Goal: Task Accomplishment & Management: Complete application form

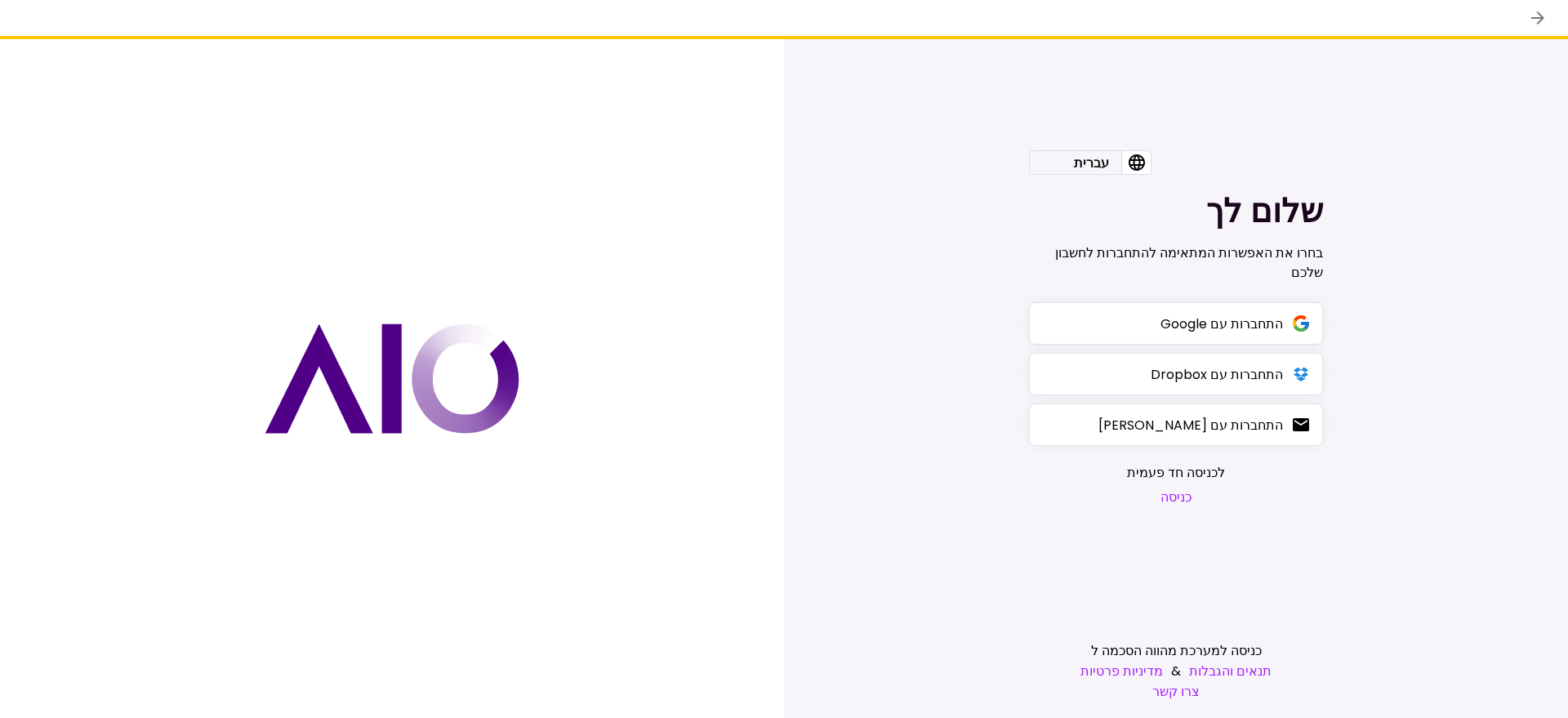
click at [1183, 494] on button "כניסה" at bounding box center [1176, 497] width 98 height 20
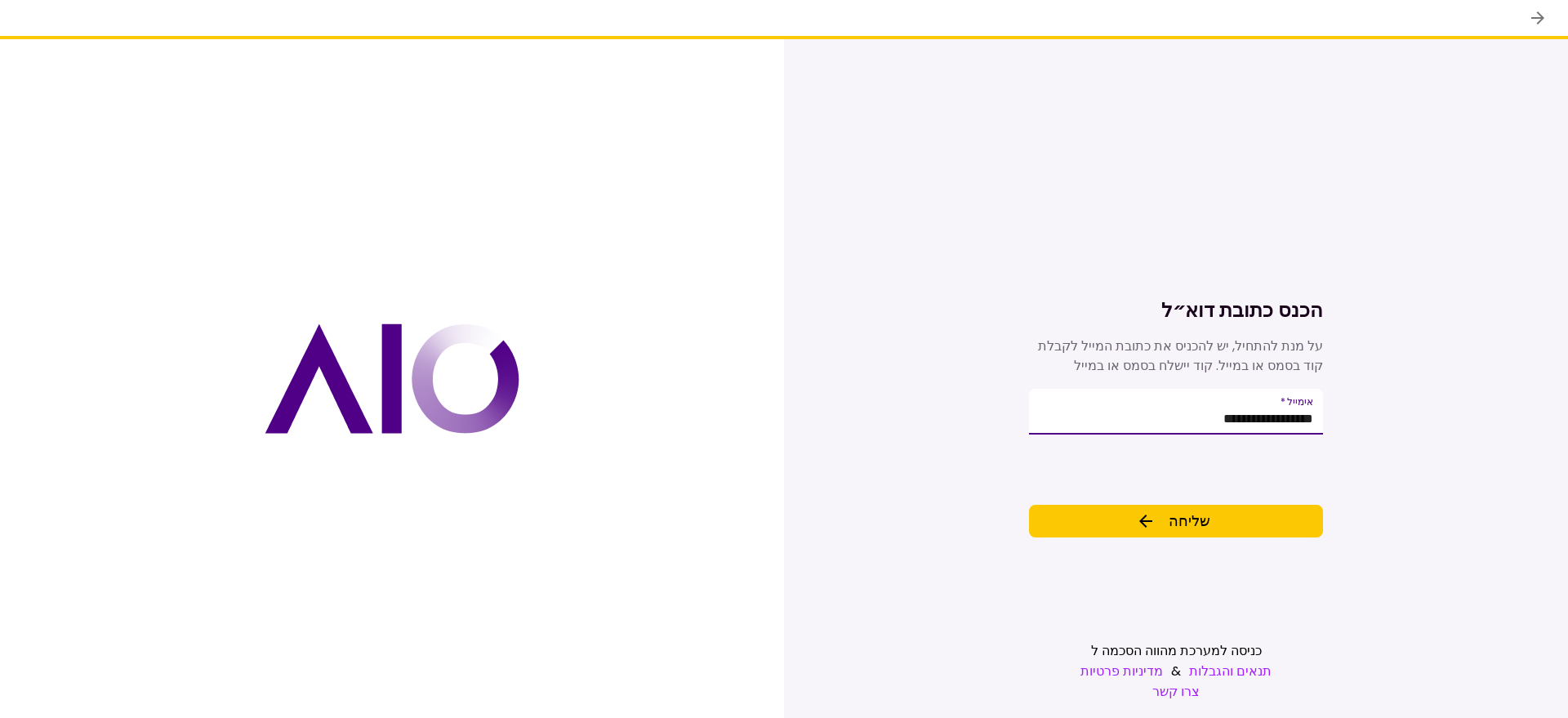
type input "**********"
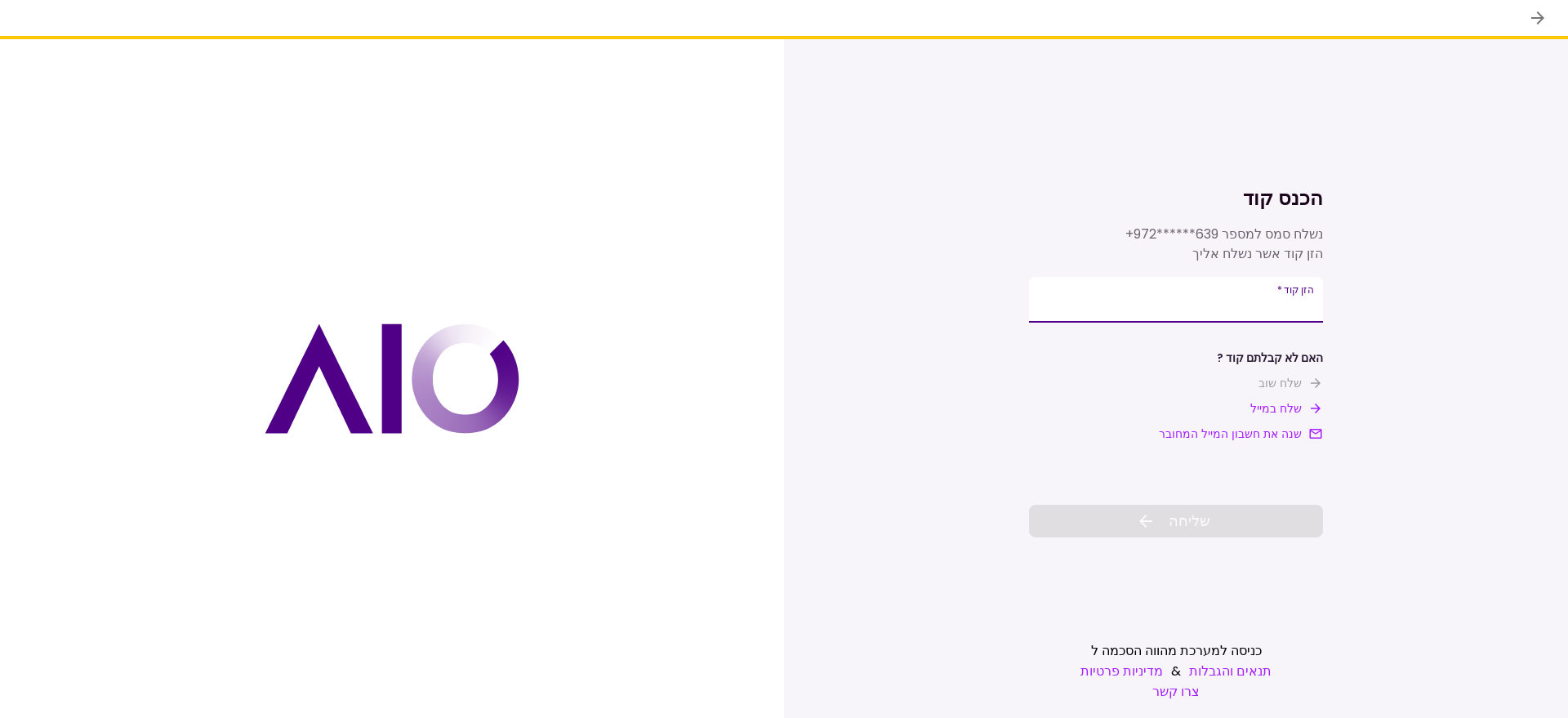
click at [1242, 303] on input "**********" at bounding box center [1175, 300] width 294 height 46
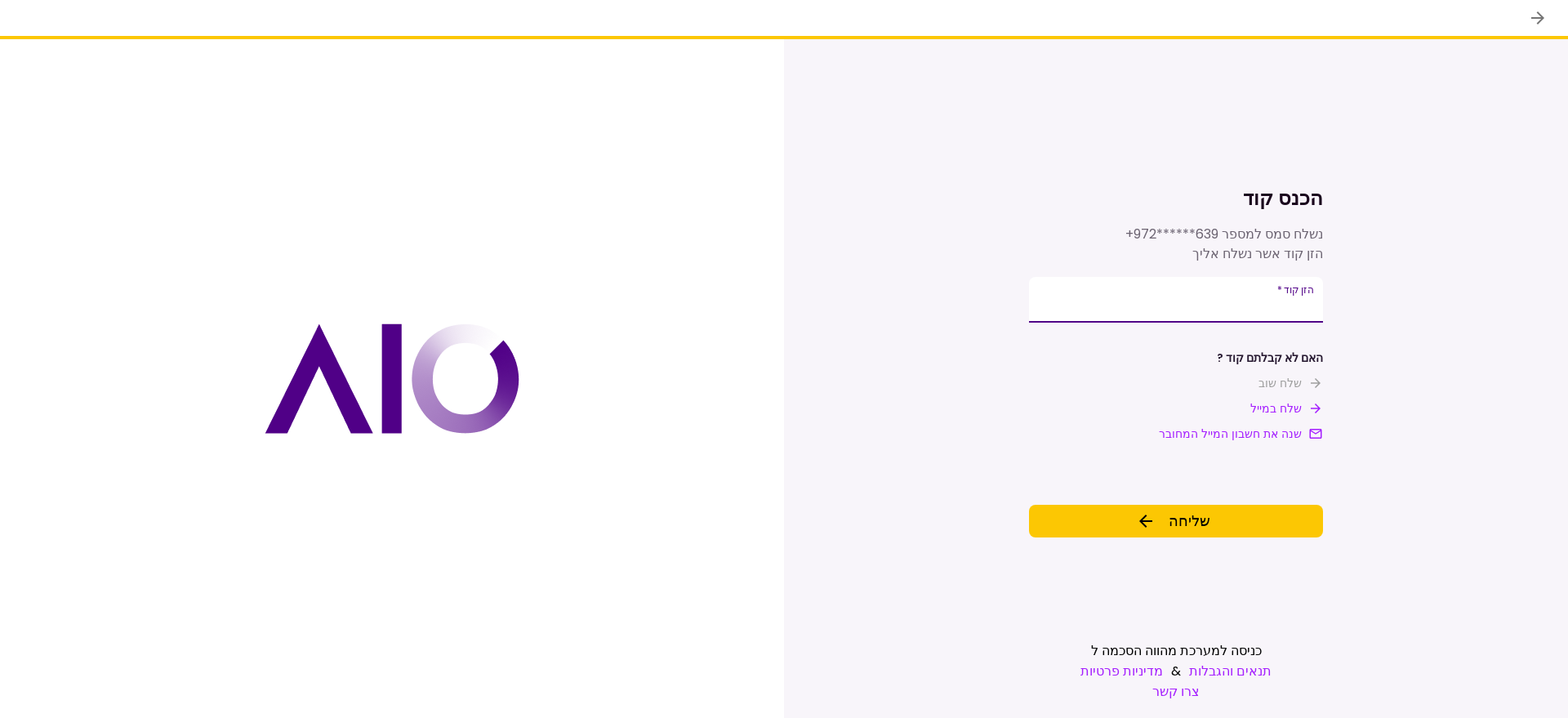
type input "******"
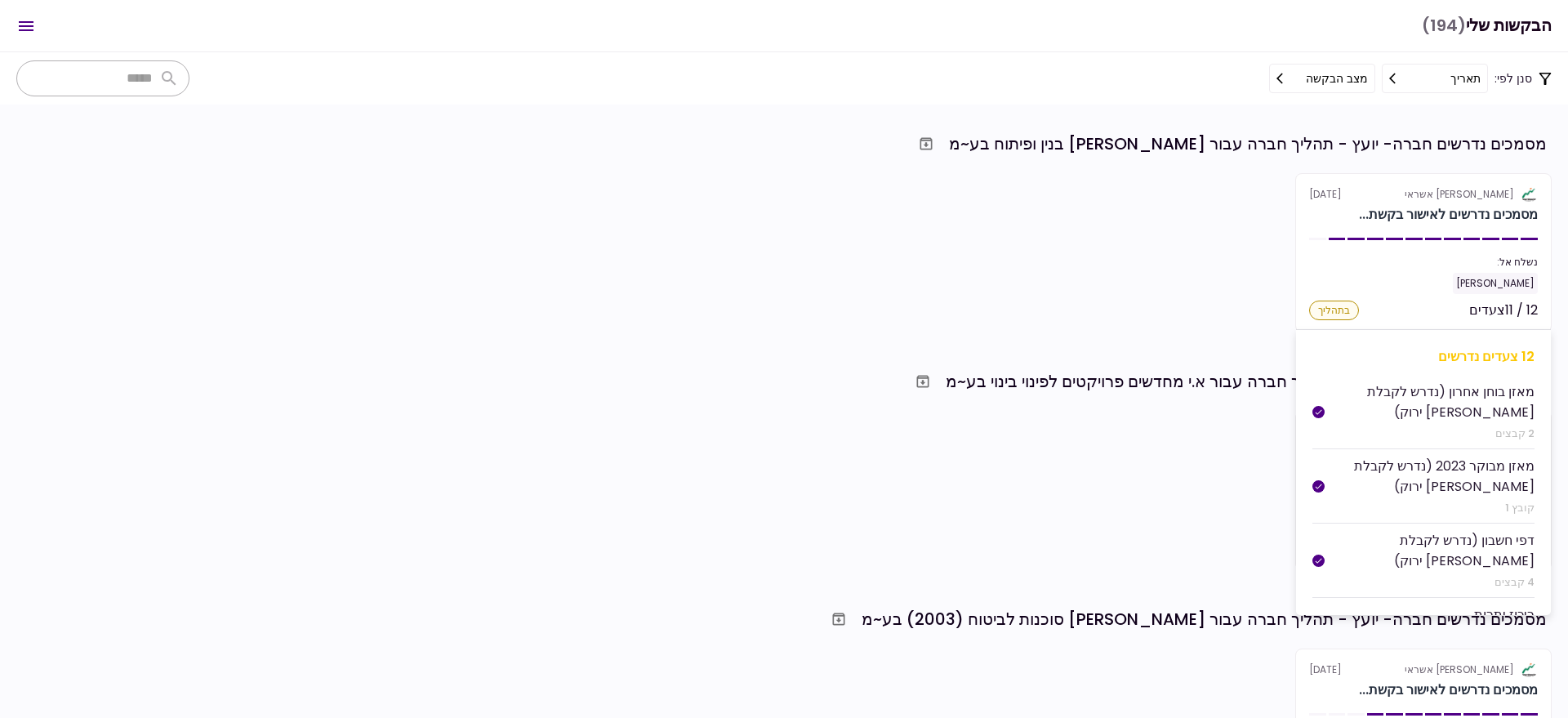
click at [1407, 263] on div "נשלח אל:" at bounding box center [1423, 261] width 229 height 14
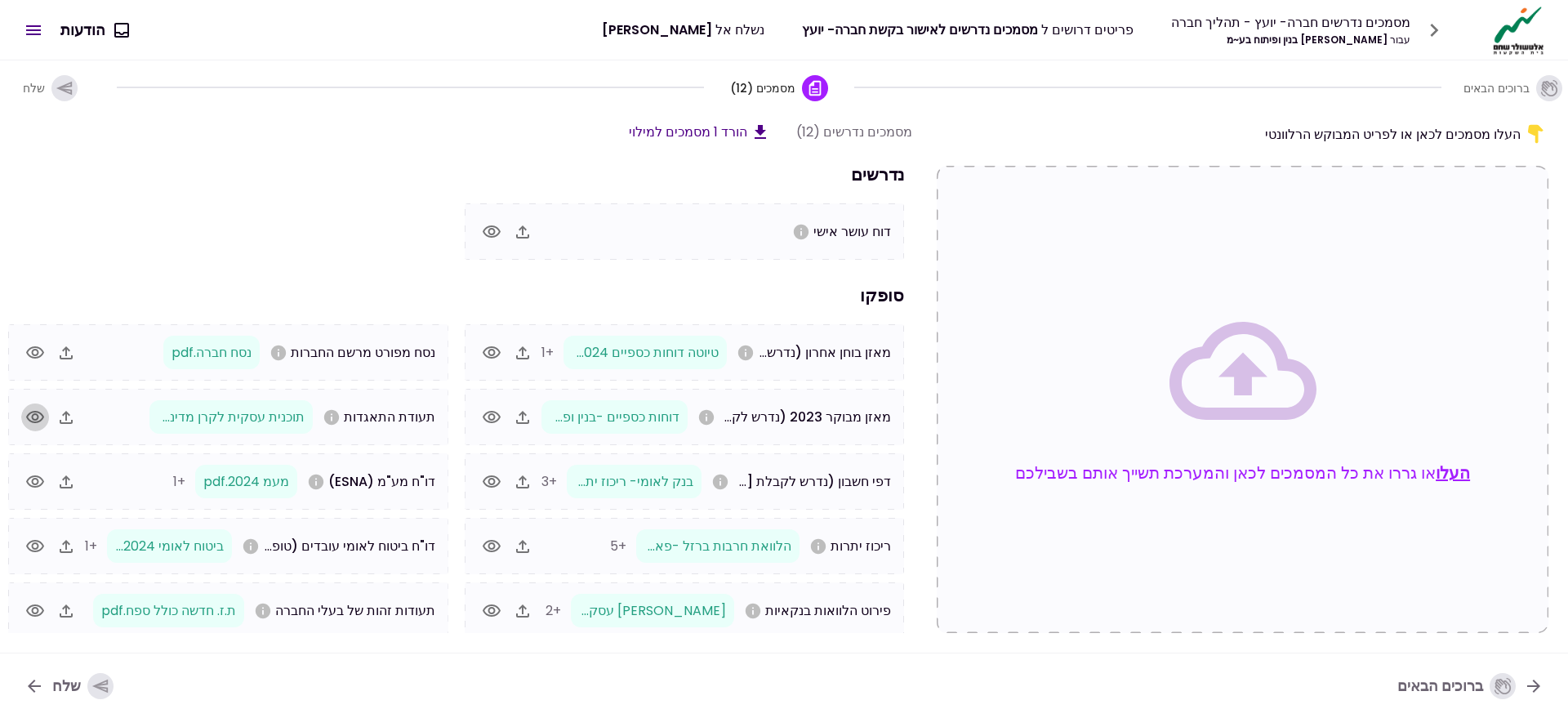
click at [45, 416] on icon "button" at bounding box center [34, 417] width 19 height 19
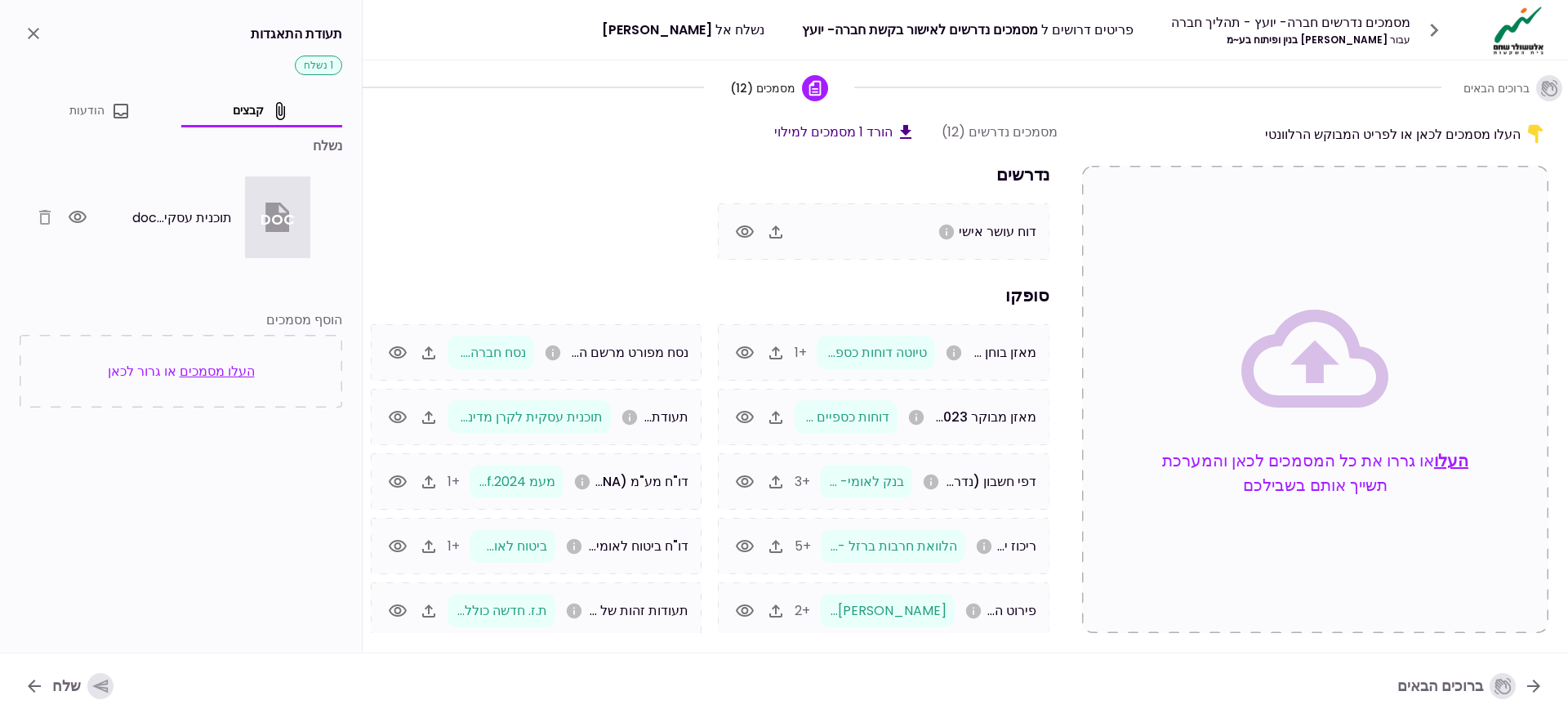
click at [43, 220] on div at bounding box center [60, 216] width 60 height 28
click at [42, 212] on div at bounding box center [60, 216] width 60 height 28
click at [45, 214] on div at bounding box center [60, 216] width 60 height 28
click at [78, 216] on icon "button" at bounding box center [77, 217] width 19 height 19
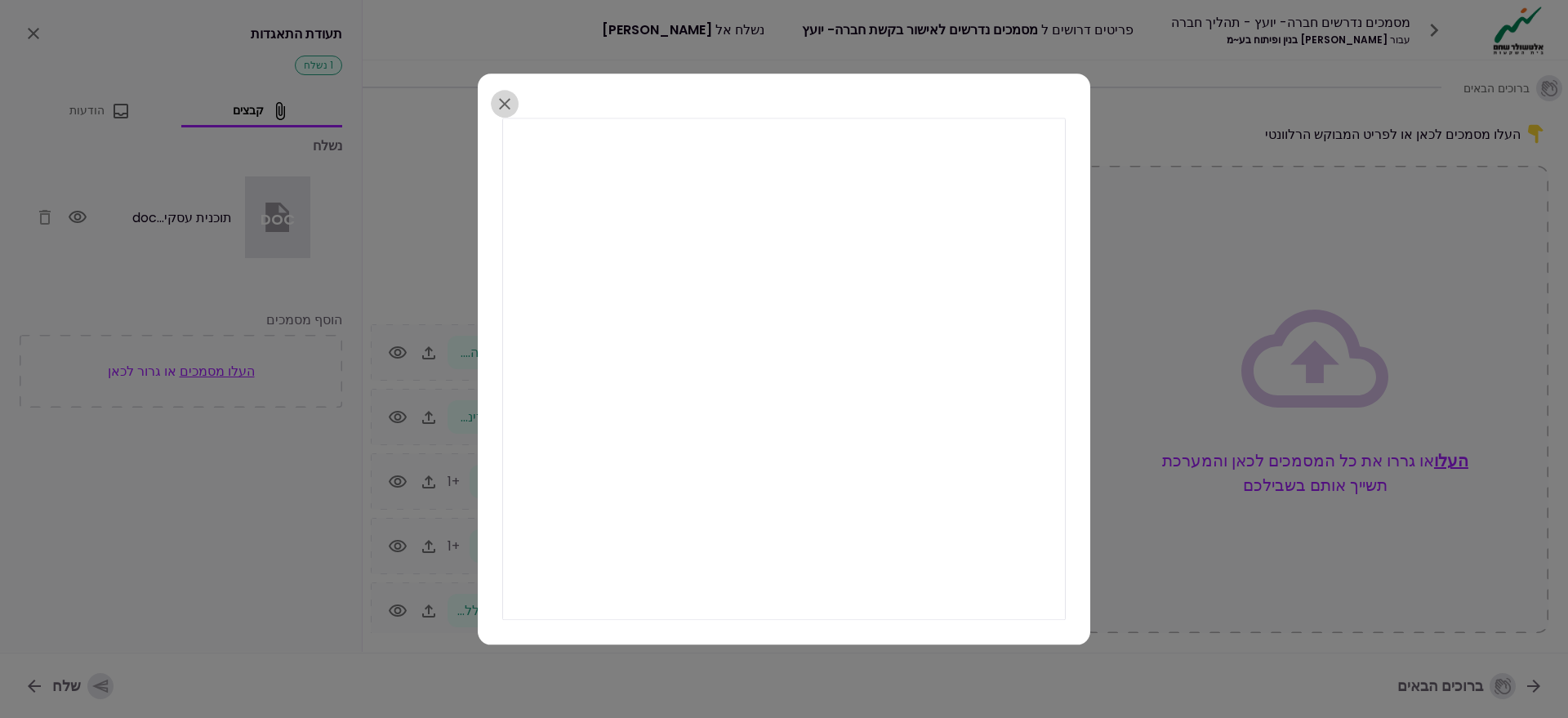
click at [504, 99] on icon "button" at bounding box center [504, 103] width 19 height 19
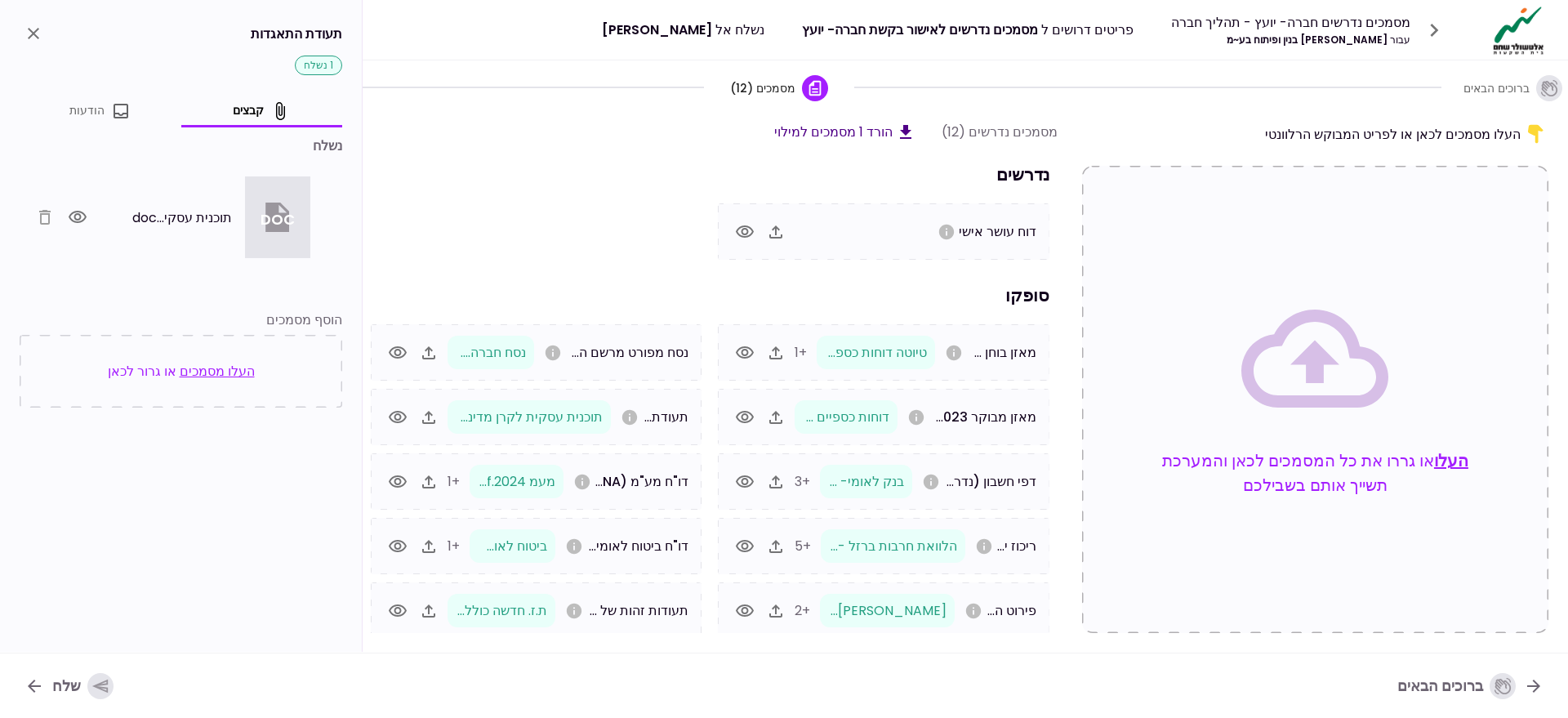
click at [38, 36] on icon "close" at bounding box center [33, 34] width 11 height 11
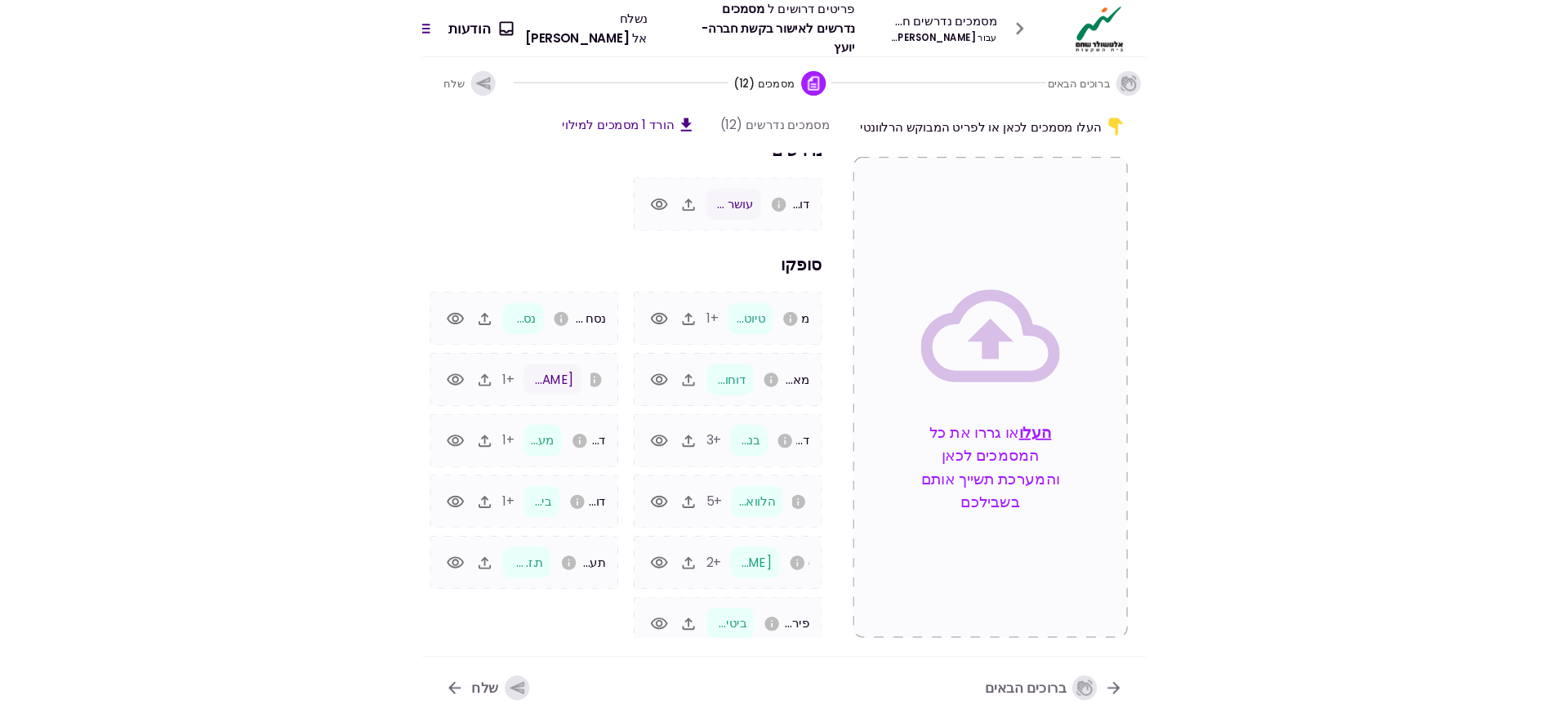
scroll to position [29, 0]
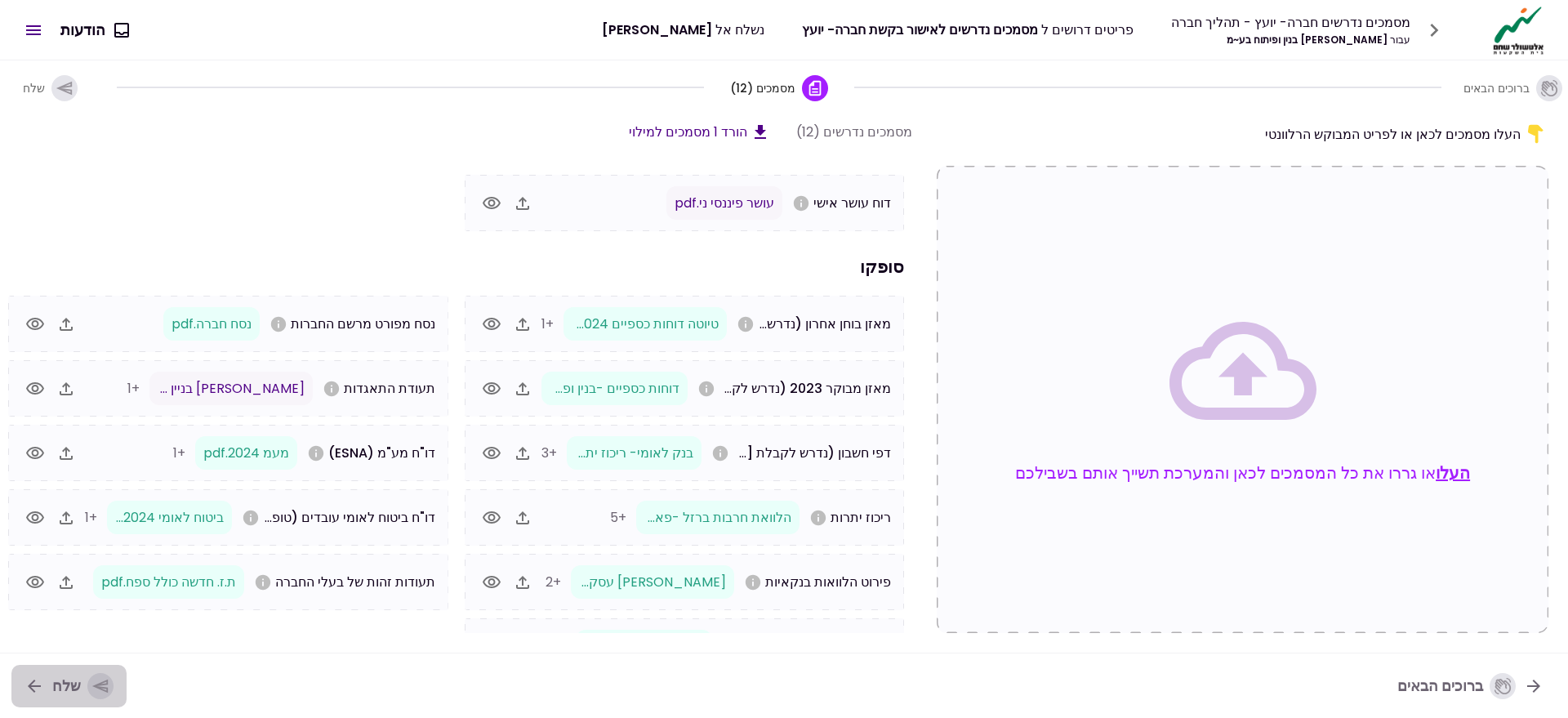
click at [92, 679] on icon "button" at bounding box center [100, 685] width 18 height 18
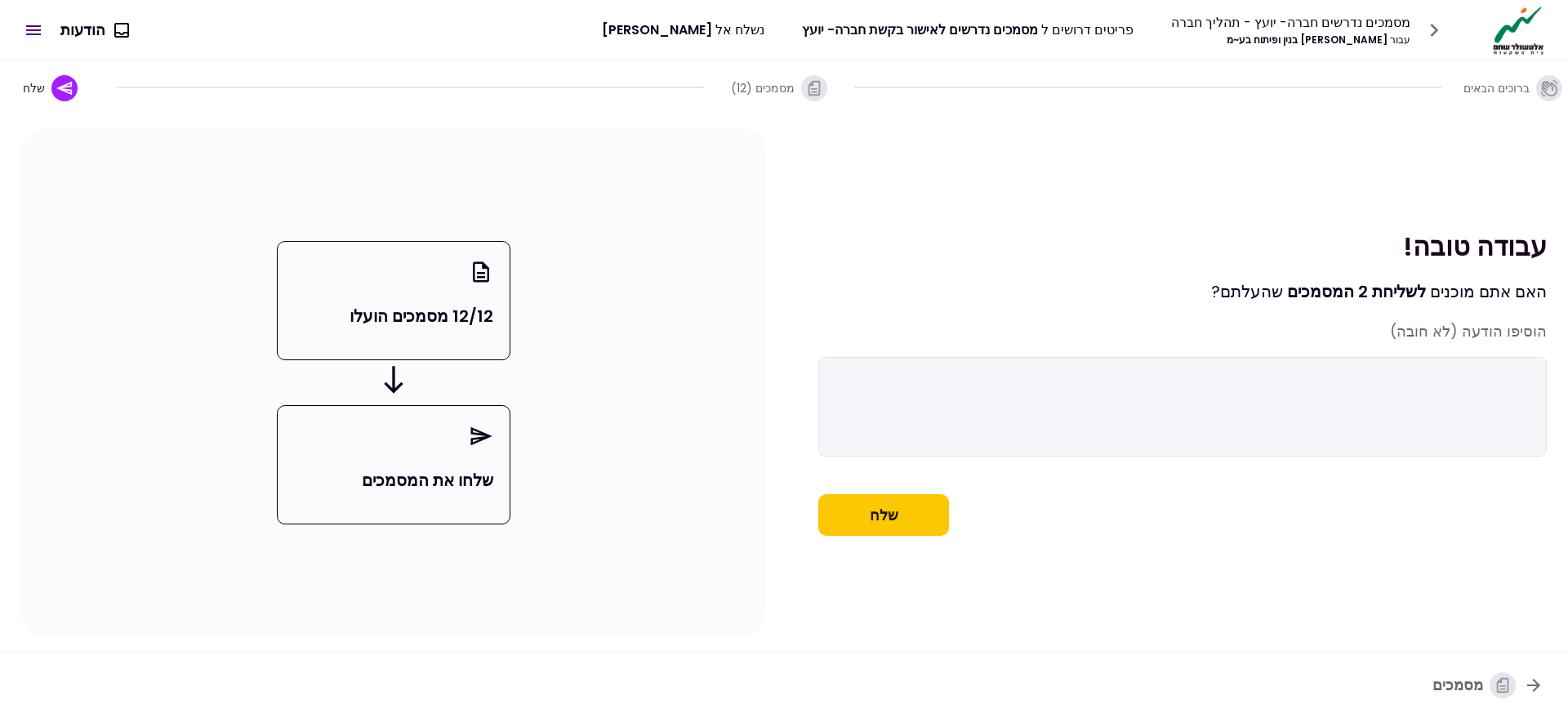
click at [924, 520] on button "שלח" at bounding box center [883, 515] width 131 height 42
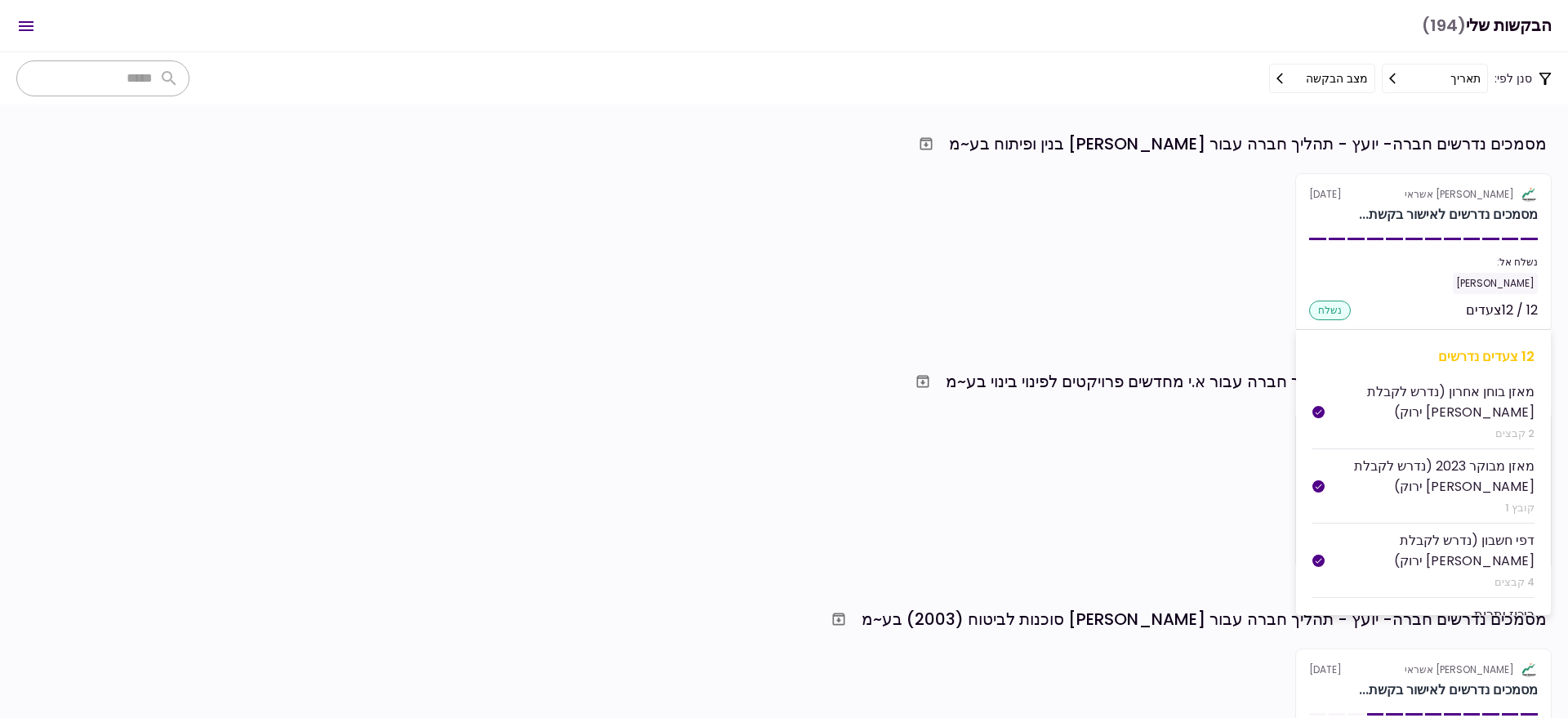
click at [1370, 259] on div "נשלח אל:" at bounding box center [1423, 261] width 229 height 14
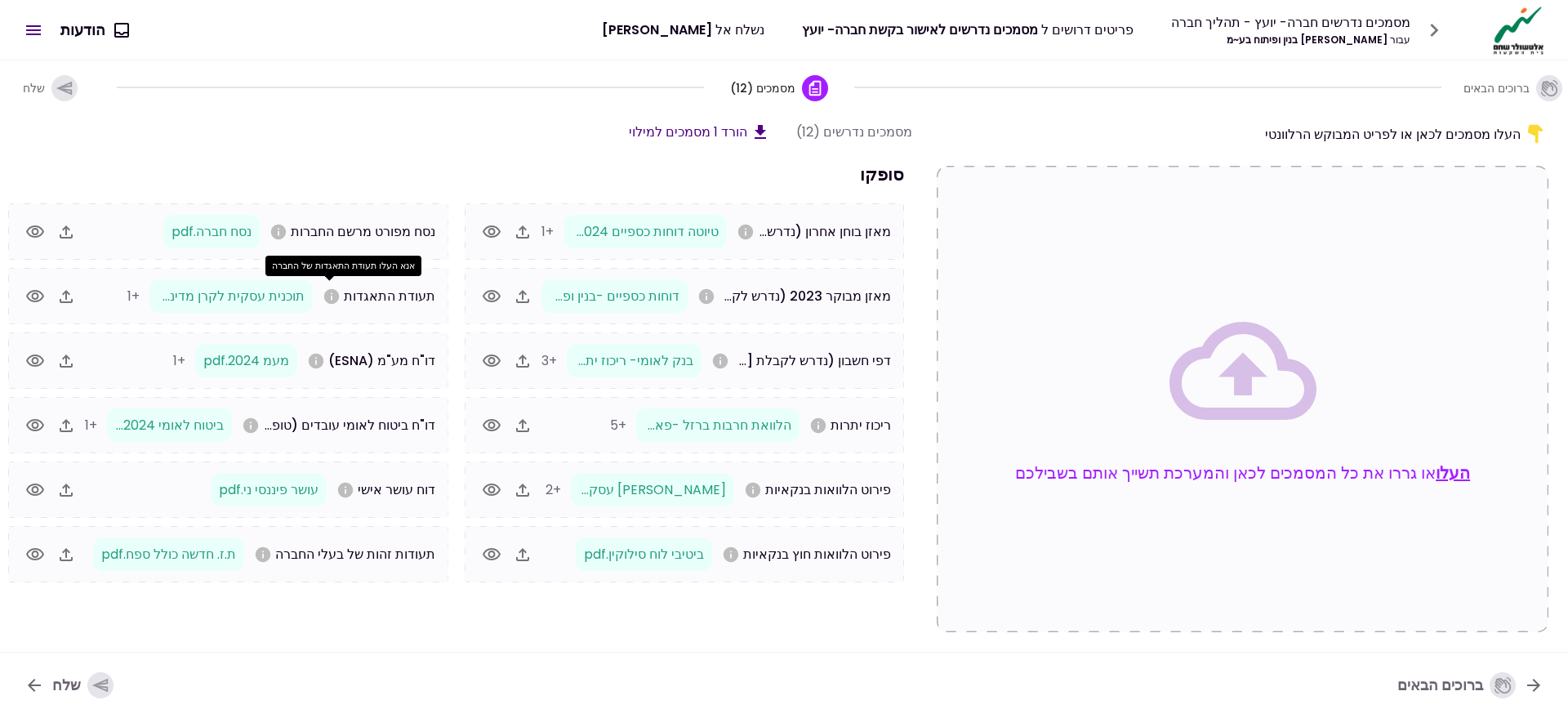
click at [331, 301] on icon "אנא העלו תעודת התאגדות של החברה" at bounding box center [330, 295] width 14 height 14
click at [41, 292] on icon "button" at bounding box center [34, 296] width 18 height 12
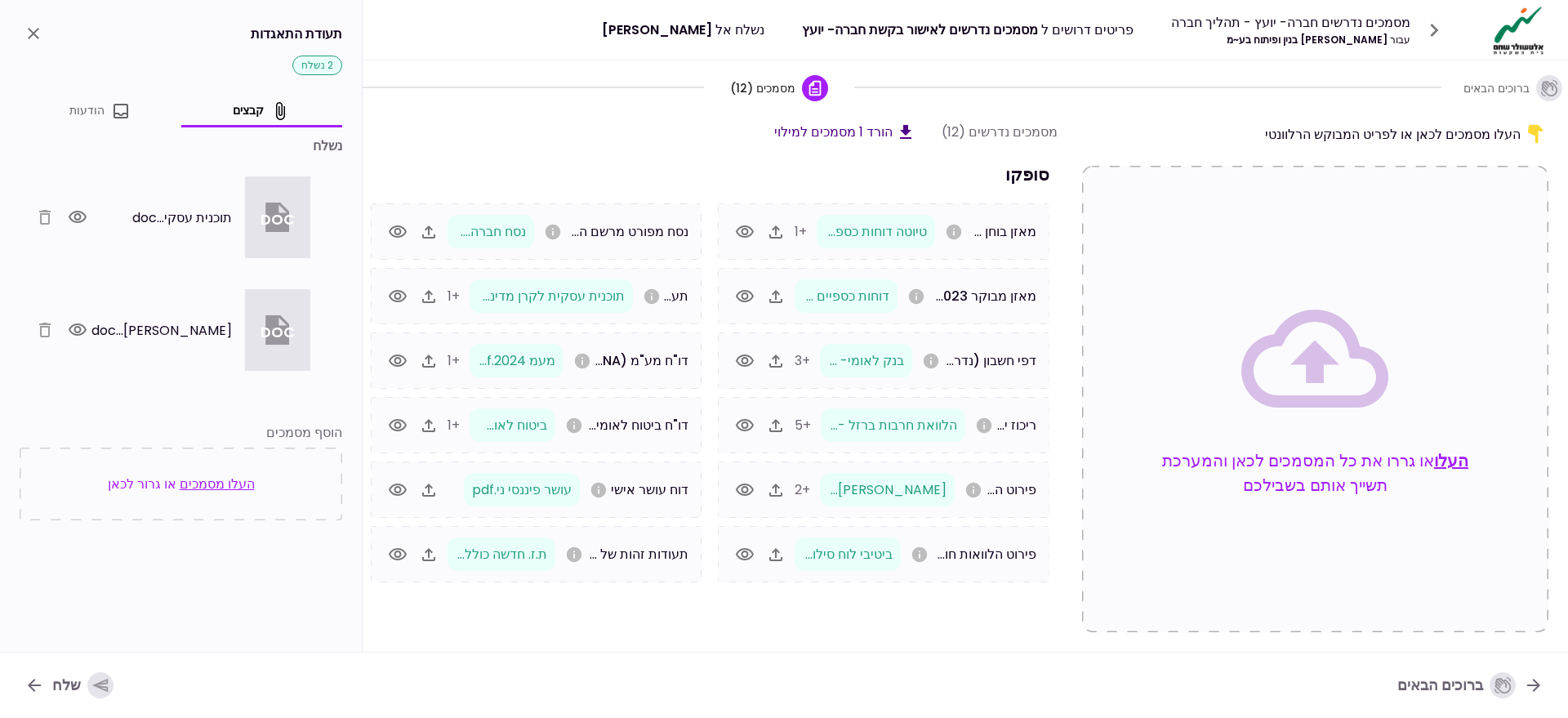
click at [45, 330] on div at bounding box center [60, 329] width 60 height 28
click at [195, 216] on span "תוכנית עסקי...doc" at bounding box center [182, 217] width 99 height 20
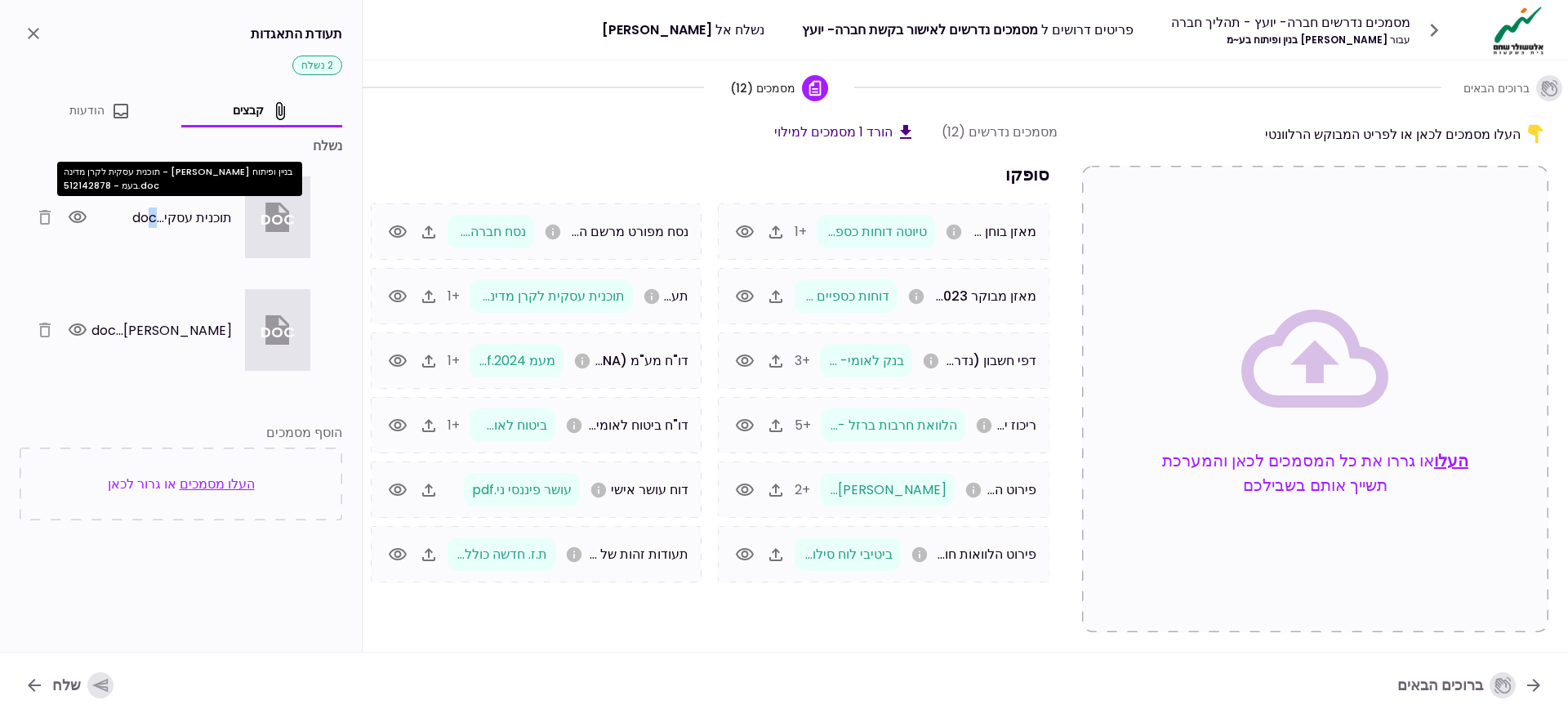
drag, startPoint x: 195, startPoint y: 216, endPoint x: 149, endPoint y: 236, distance: 50.2
click at [149, 236] on div "doc תוכנית עסקי...doc" at bounding box center [221, 216] width 178 height 81
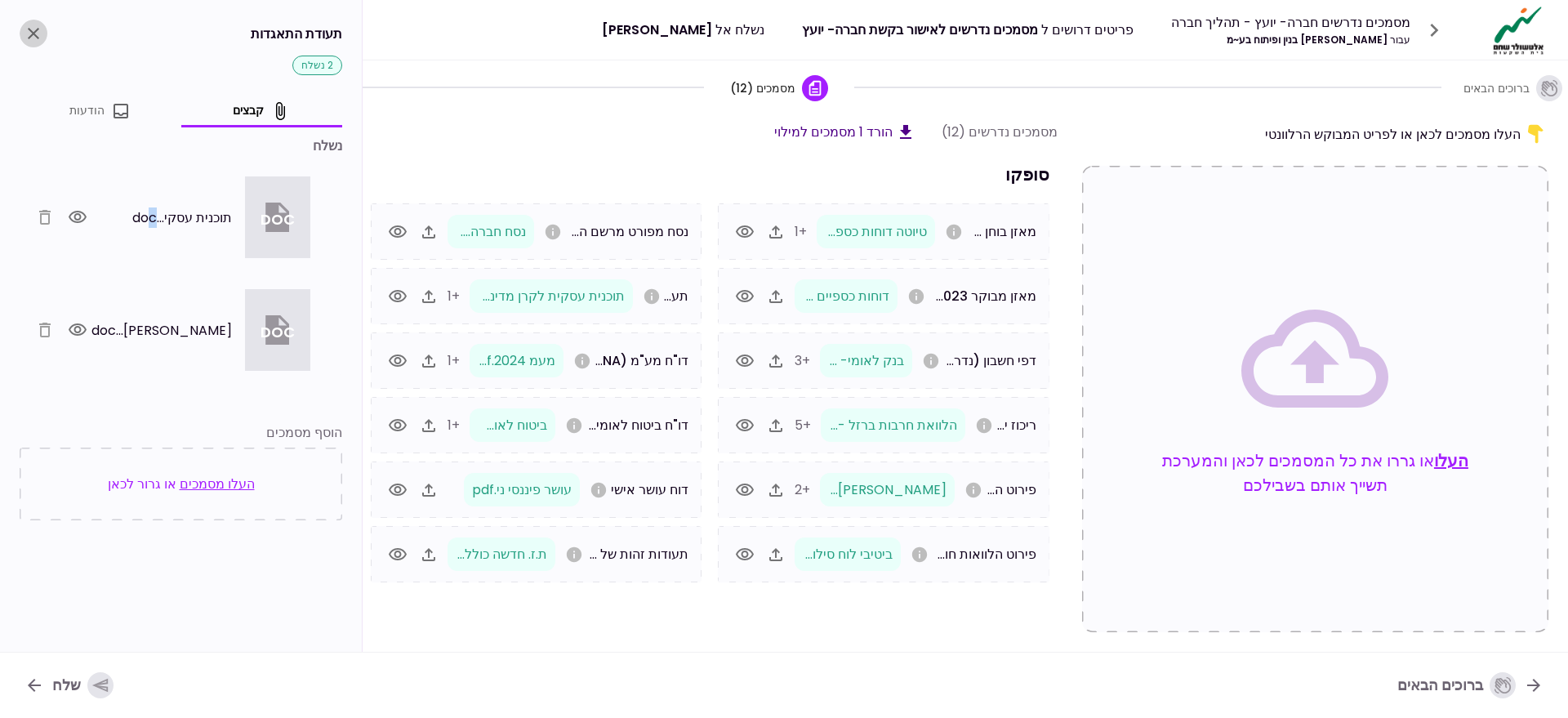
click at [28, 43] on button "close" at bounding box center [33, 33] width 28 height 28
